Goal: Check status: Check status

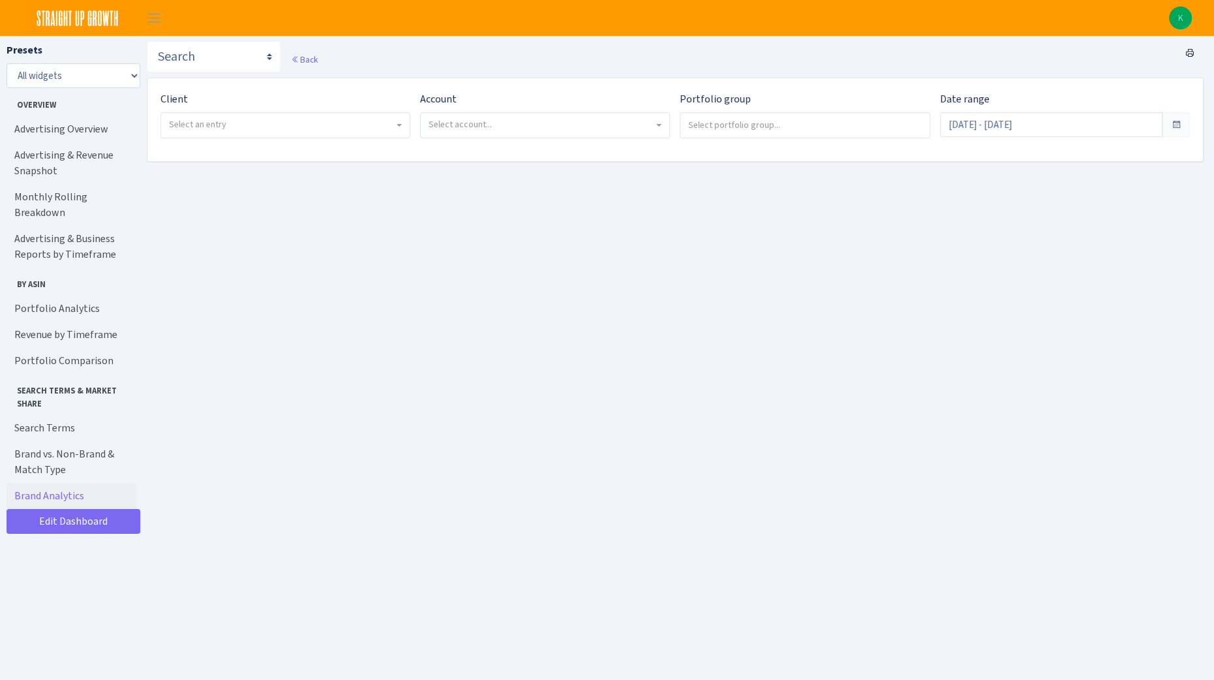
click at [344, 118] on span "Select an entry" at bounding box center [281, 124] width 225 height 13
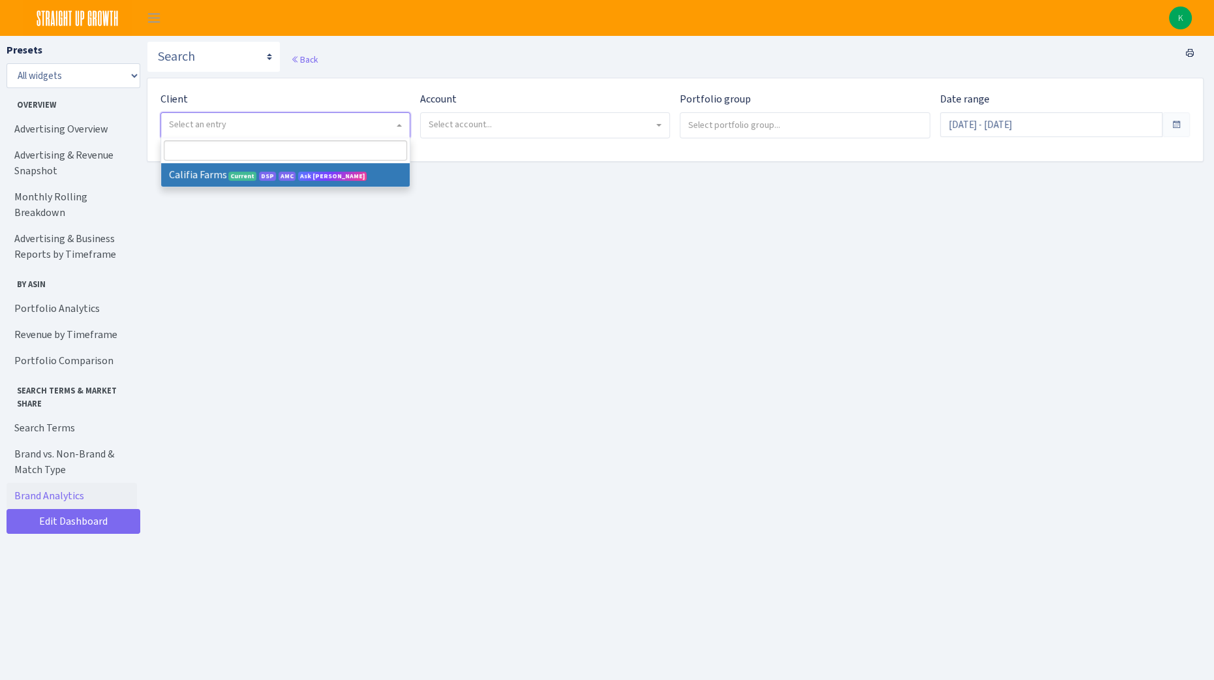
select select "280"
select select
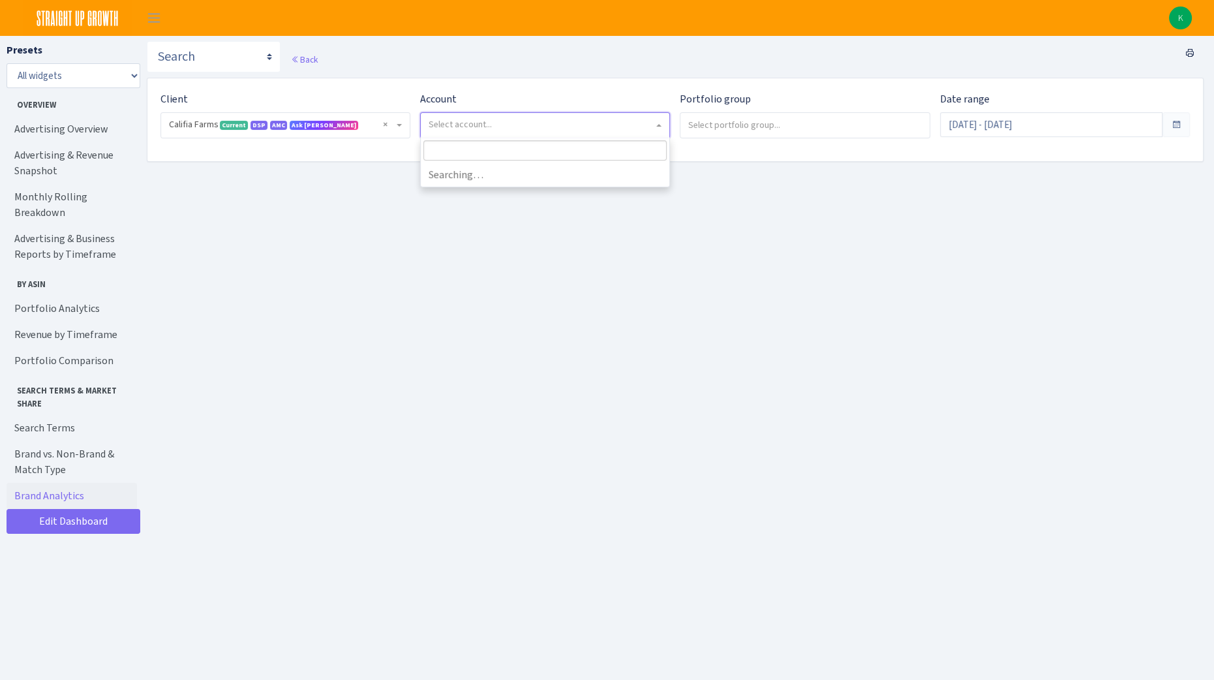
click at [534, 123] on span "Select account..." at bounding box center [541, 124] width 225 height 13
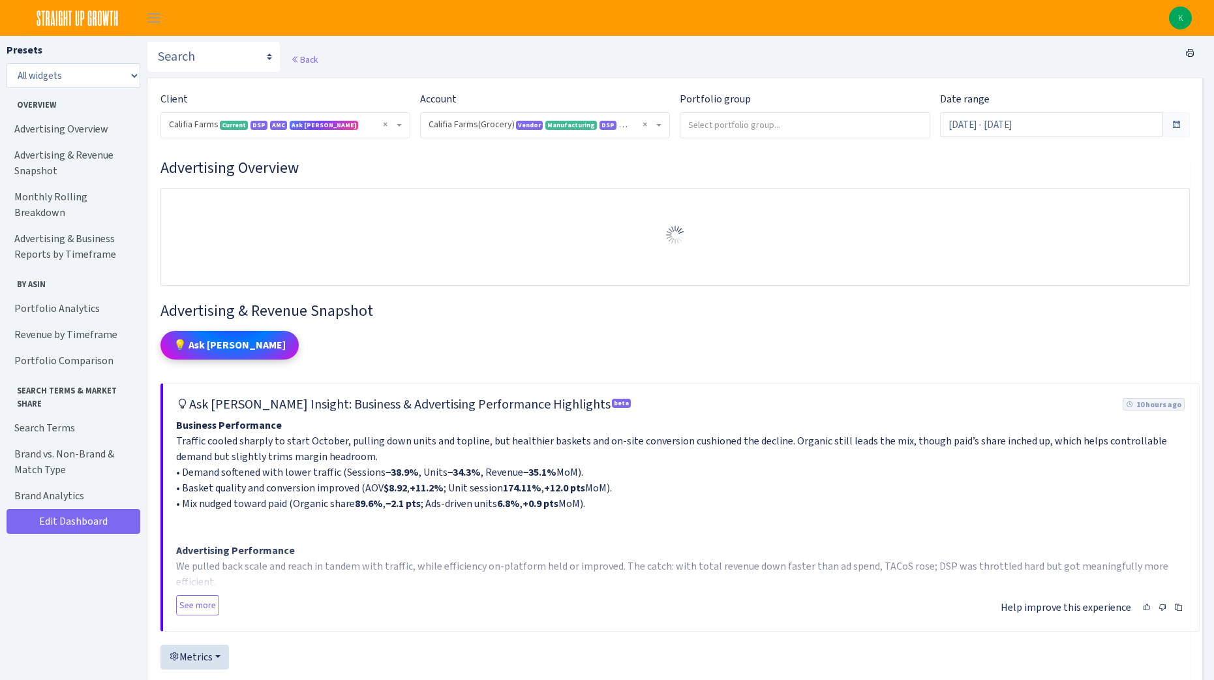
select select "2582519145631985"
click at [1062, 122] on input "Sep 3, 2025 - Oct 2, 2025" at bounding box center [1051, 124] width 222 height 25
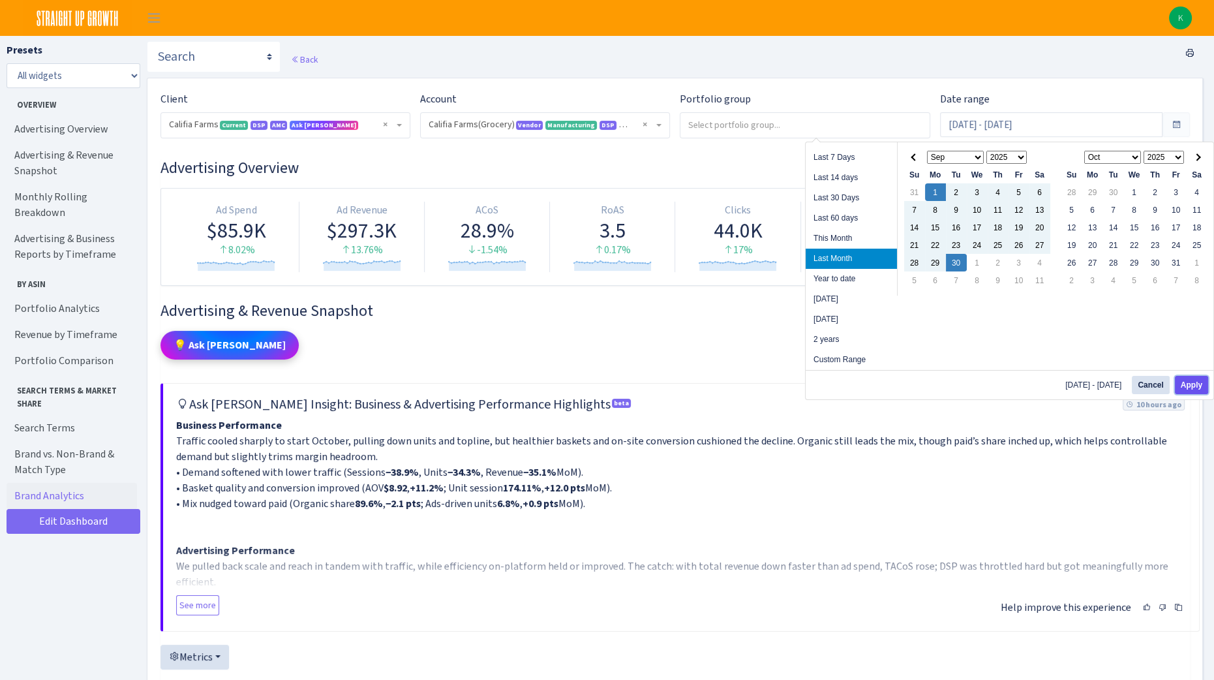
click at [1194, 382] on button "Apply" at bounding box center [1191, 385] width 33 height 18
type input "Sep 1, 2025 - Sep 30, 2025"
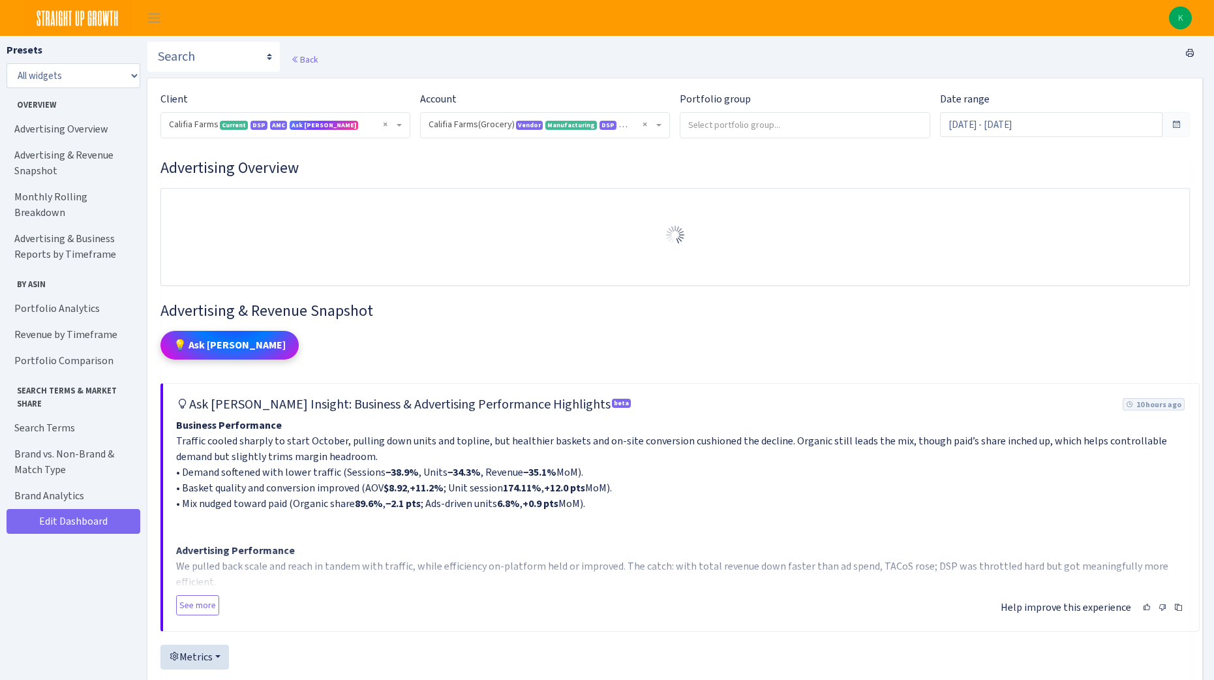
select select "2582519145631985"
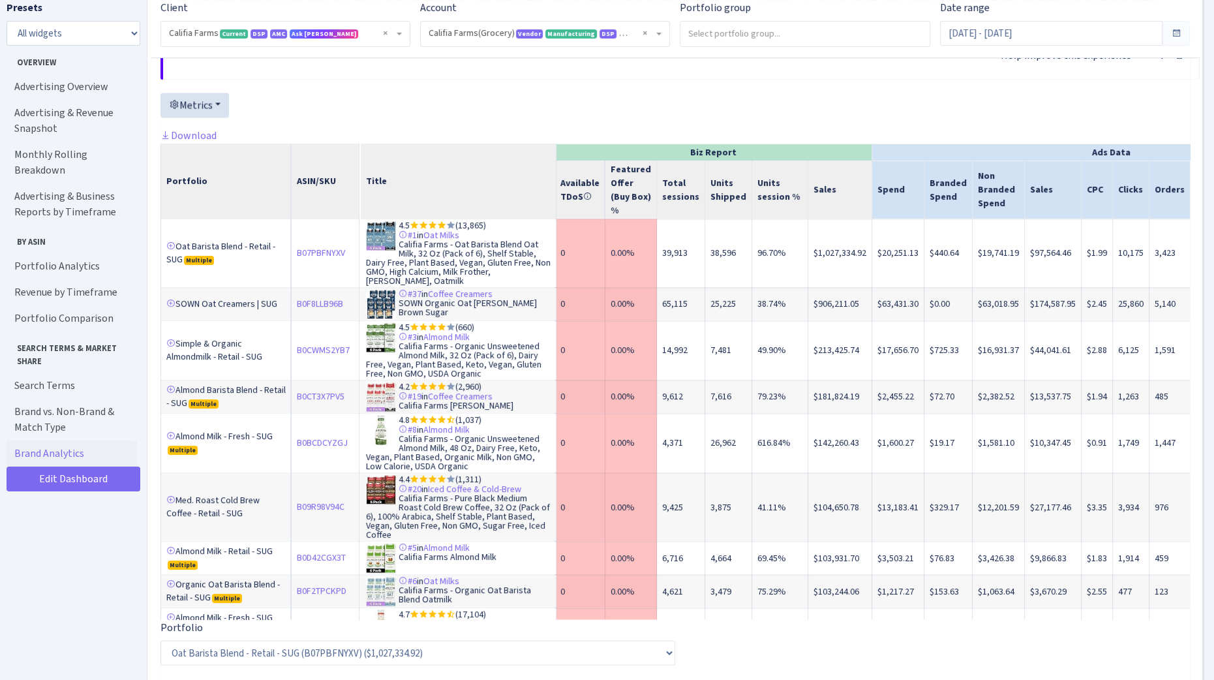
scroll to position [3242, 0]
